Goal: Complete application form

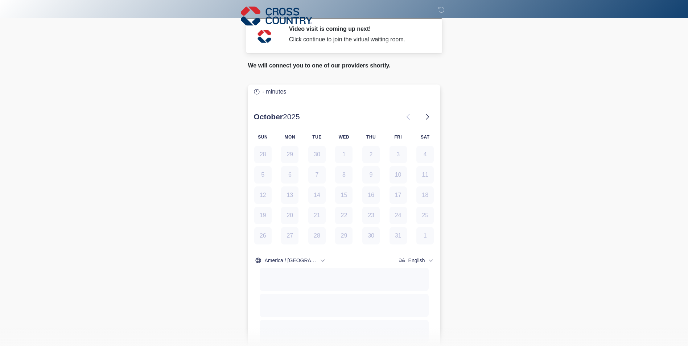
scroll to position [137, 0]
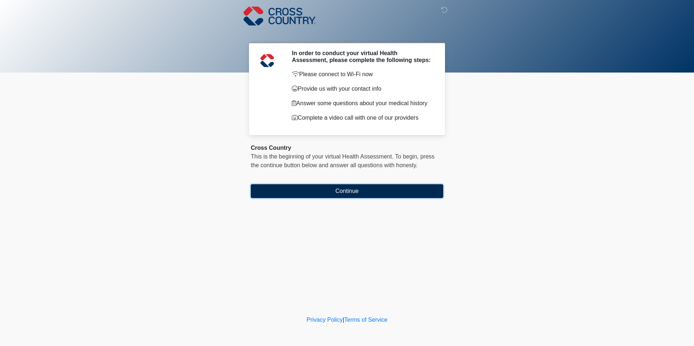
click at [318, 194] on button "Continue" at bounding box center [347, 191] width 192 height 14
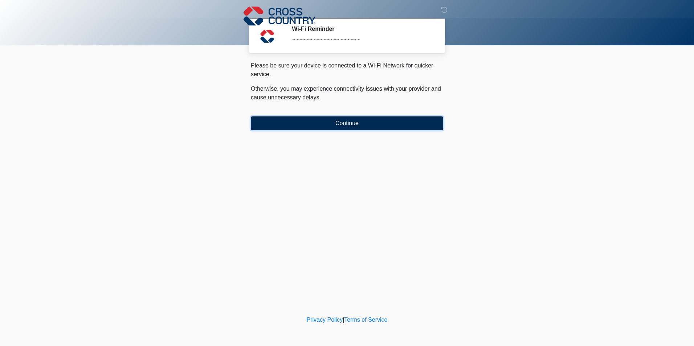
click at [320, 122] on button "Continue" at bounding box center [347, 123] width 192 height 14
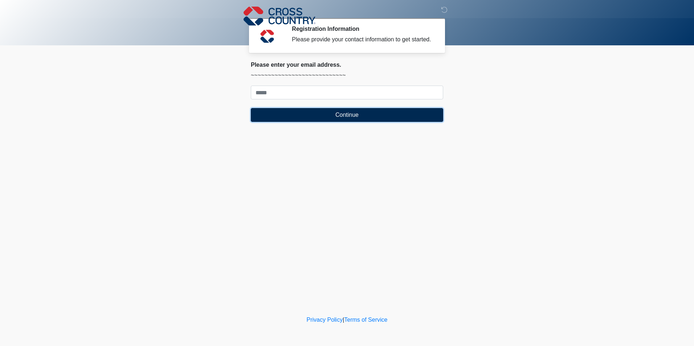
click at [324, 116] on button "Continue" at bounding box center [347, 115] width 192 height 14
